Goal: Information Seeking & Learning: Learn about a topic

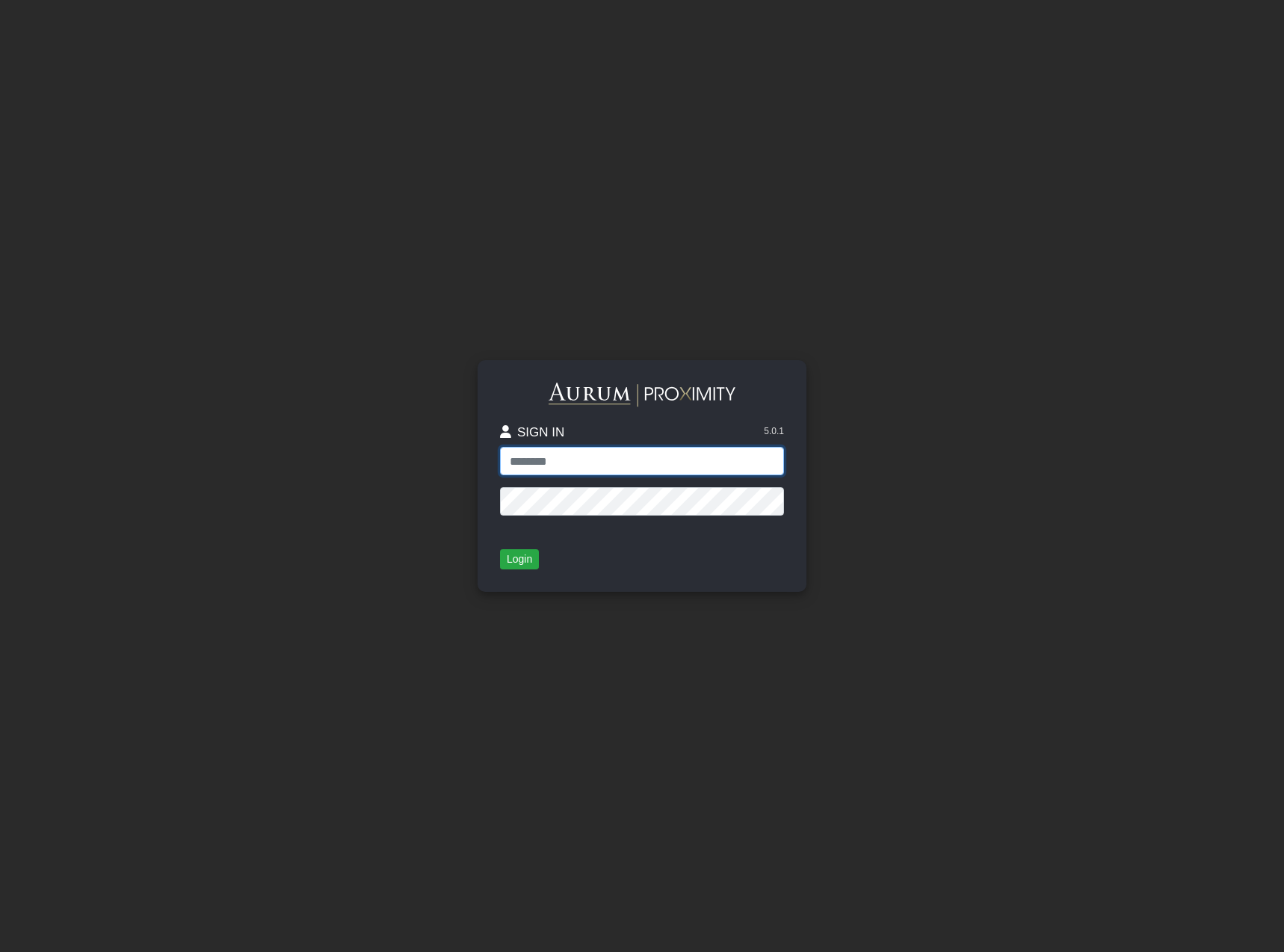
type input "**********"
click at [525, 565] on button "Login" at bounding box center [520, 559] width 39 height 21
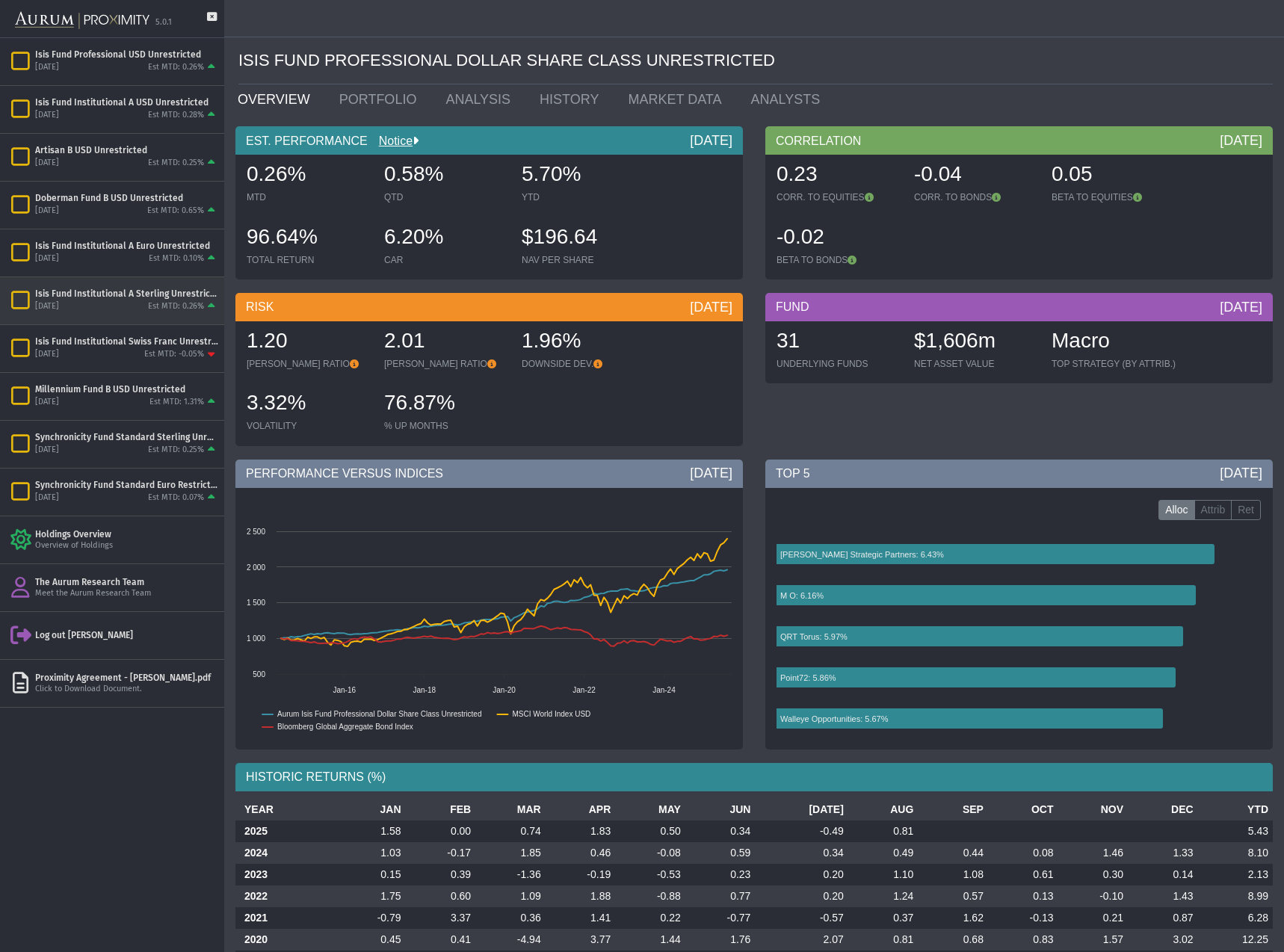
click at [132, 297] on div "Isis Fund Institutional A Sterling Unrestricted" at bounding box center [127, 294] width 183 height 12
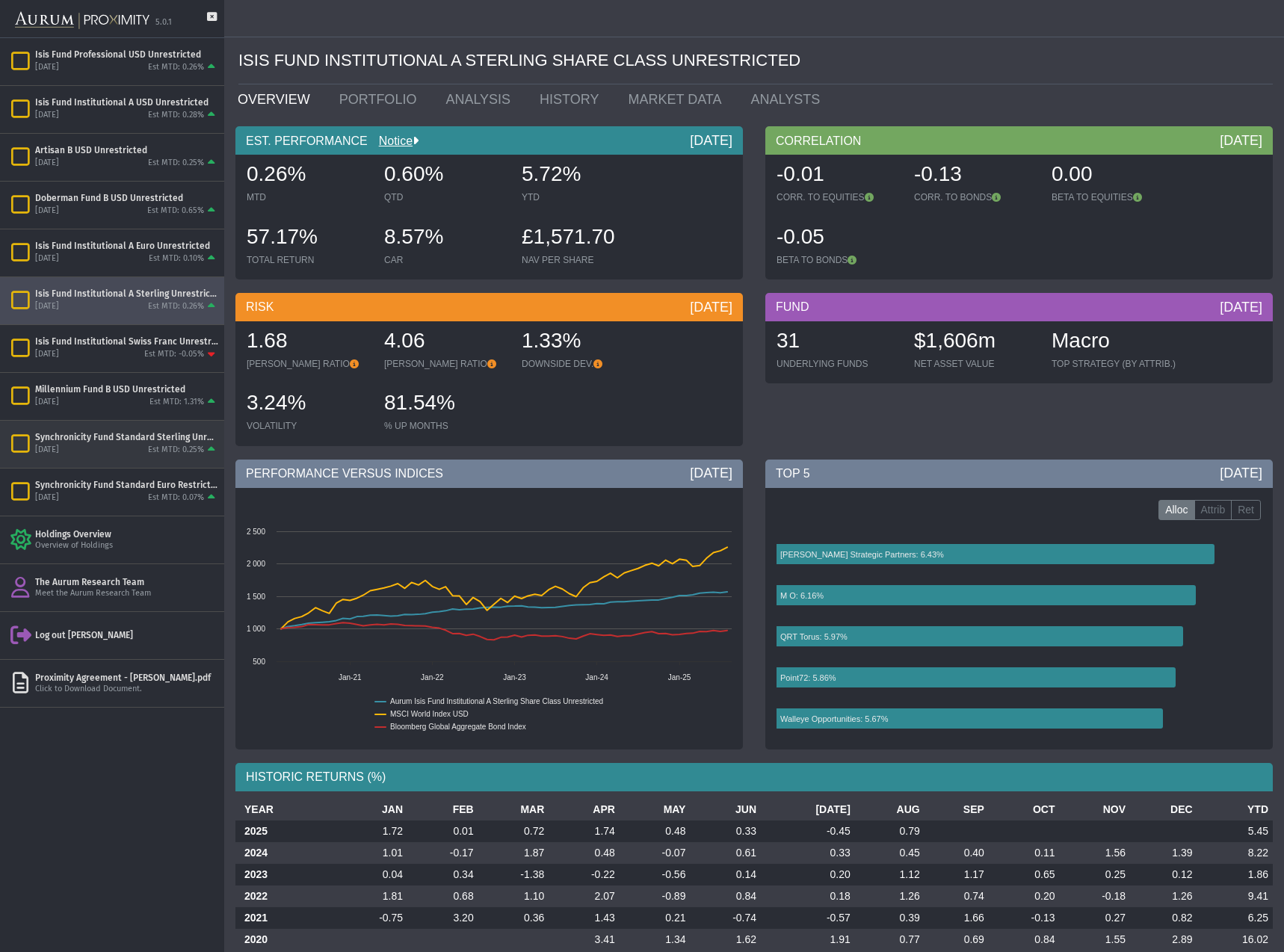
click at [74, 437] on div "Synchronicity Fund Standard Sterling Unrestricted" at bounding box center [127, 436] width 183 height 12
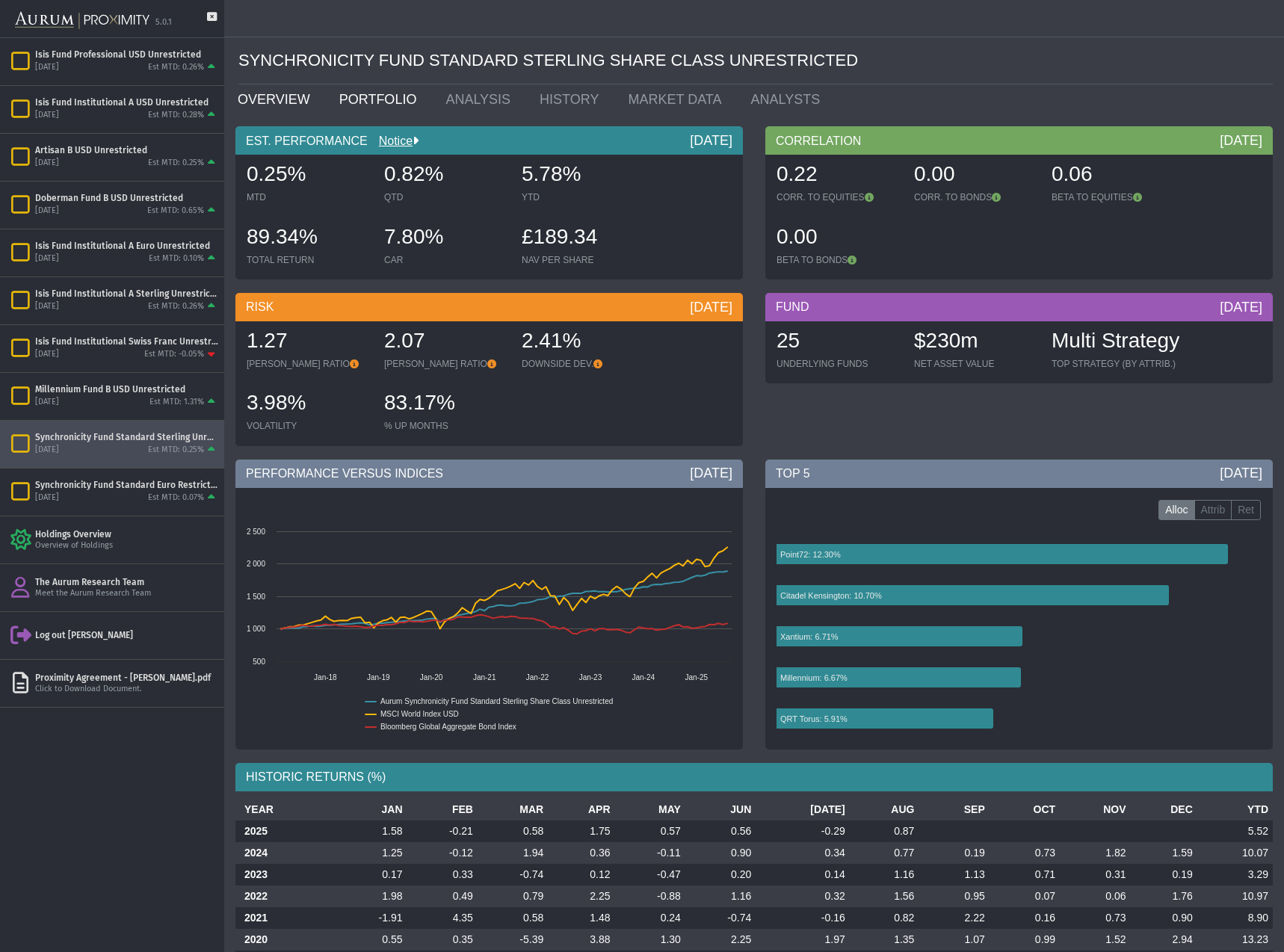
click at [373, 99] on link "PORTFOLIO" at bounding box center [381, 99] width 107 height 30
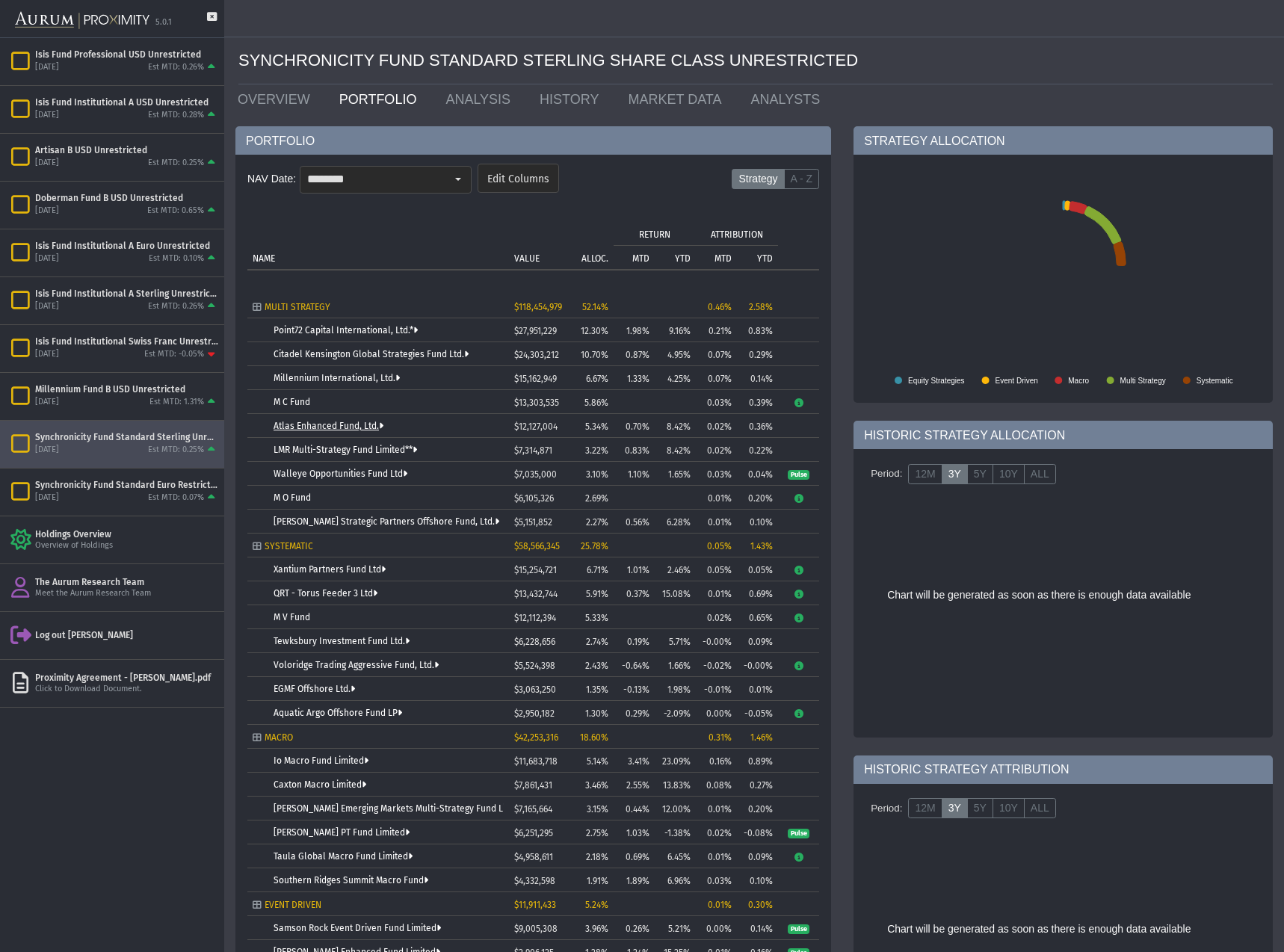
click at [318, 425] on link "Atlas Enhanced Fund, Ltd." at bounding box center [328, 426] width 110 height 10
